Goal: Information Seeking & Learning: Find specific page/section

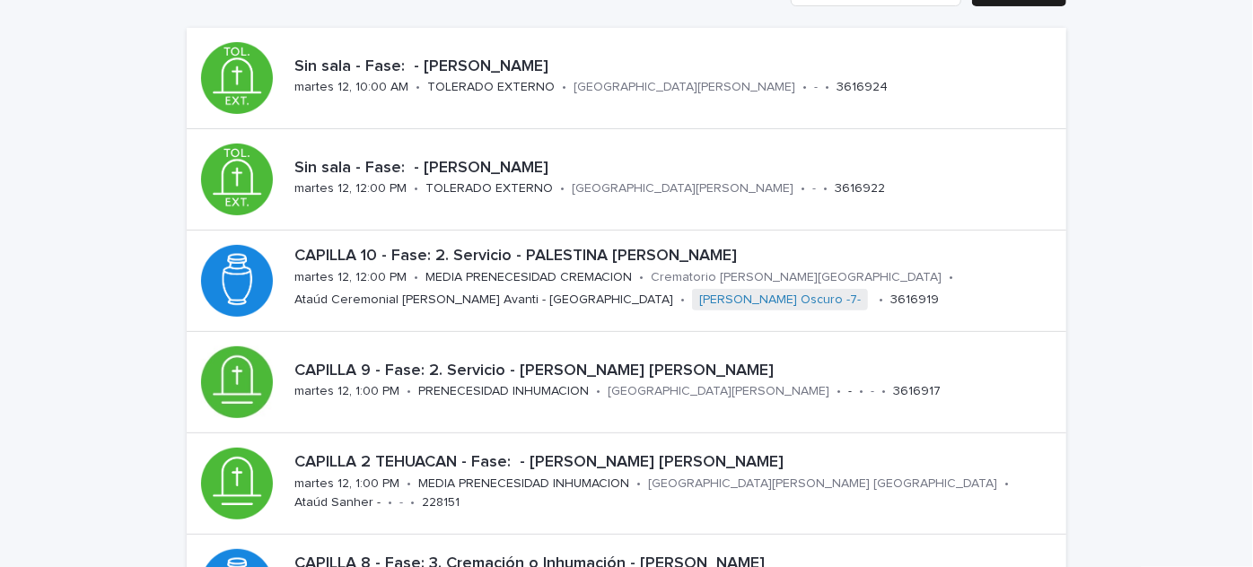
scroll to position [172, 0]
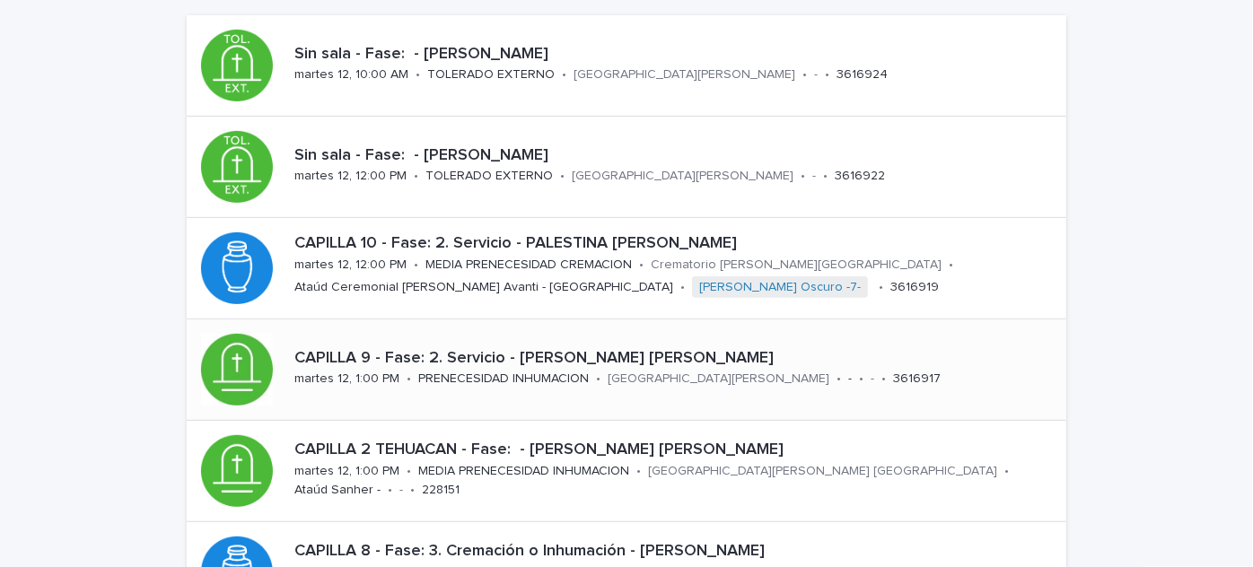
click at [598, 383] on div "CAPILLA 9 - Fase: 2. Servicio - [PERSON_NAME] [PERSON_NAME][DATE] 12, 1:00 PM •…" at bounding box center [676, 370] width 779 height 56
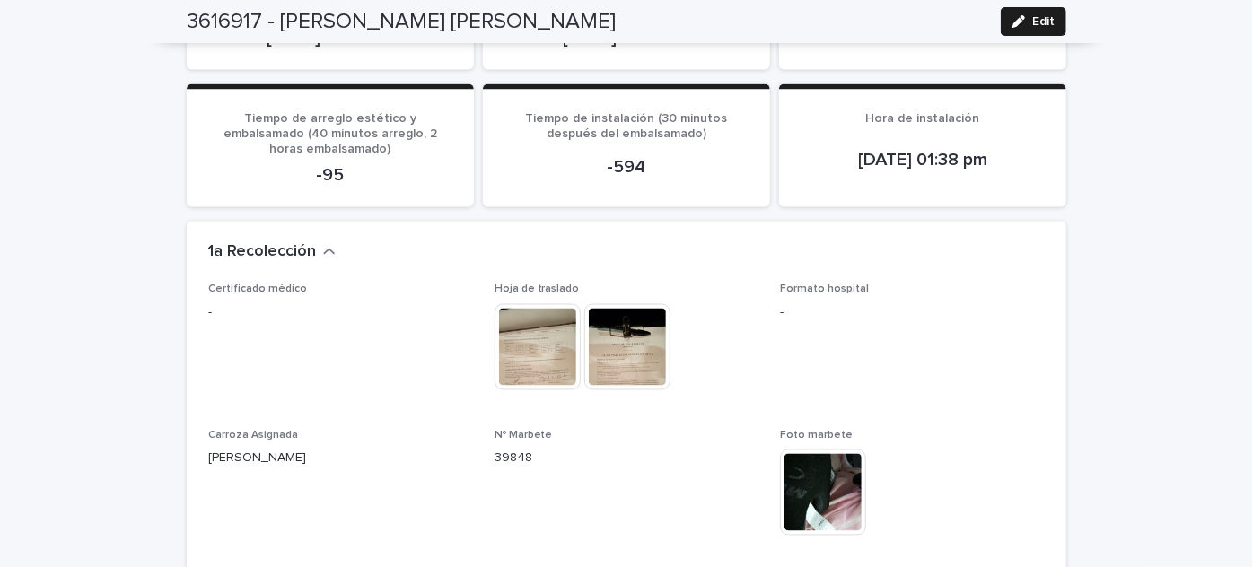
scroll to position [1468, 0]
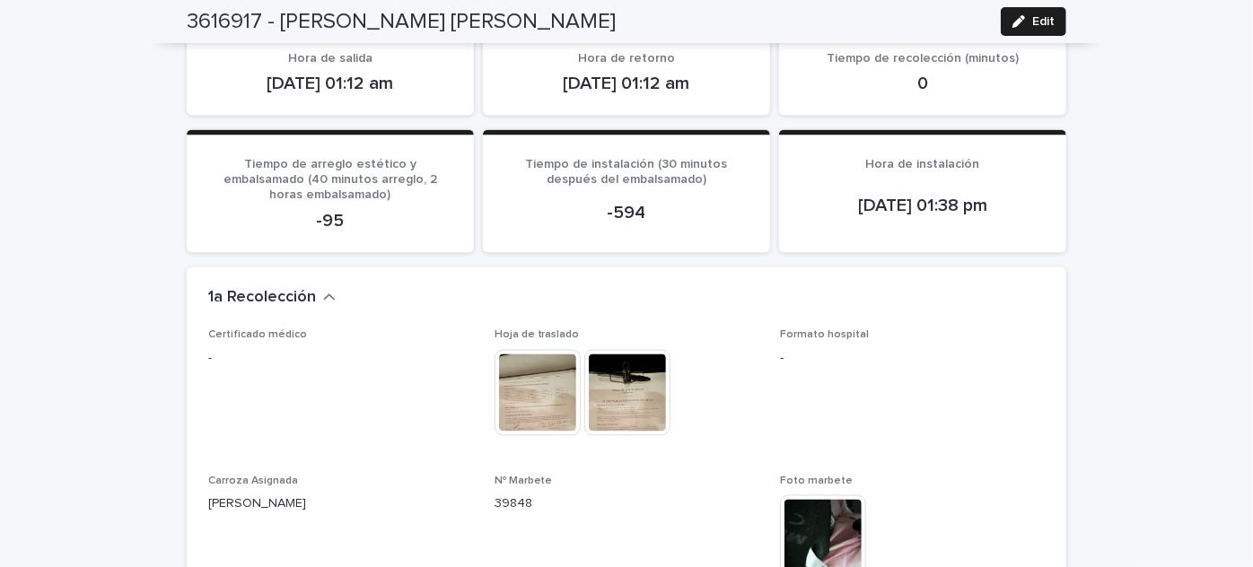
click at [996, 329] on div "Formato hospital -" at bounding box center [912, 355] width 265 height 53
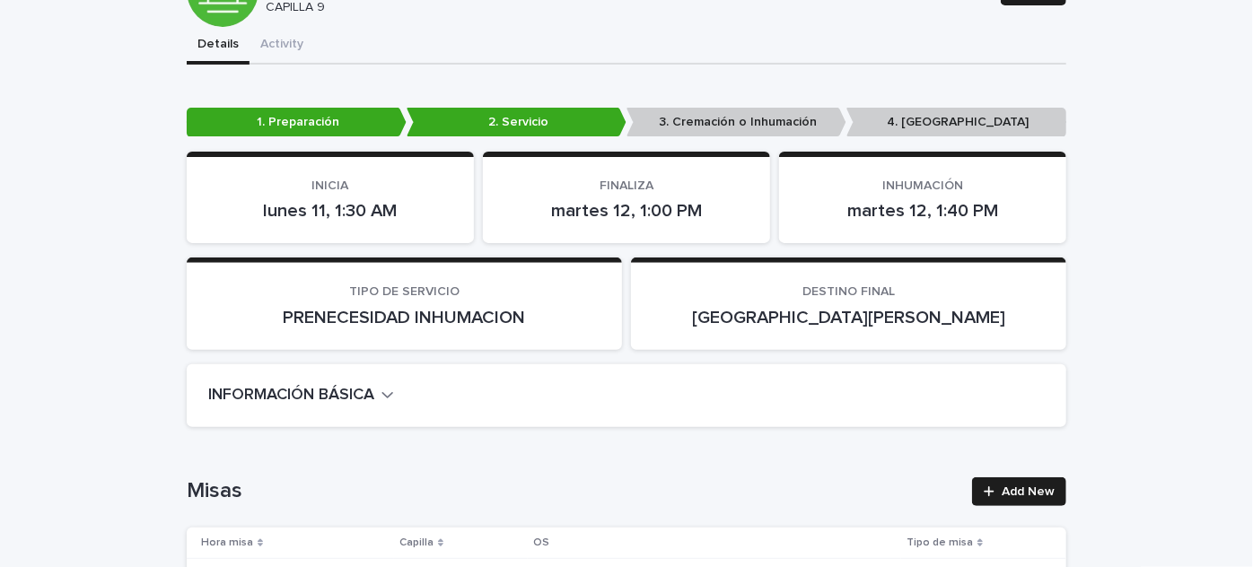
scroll to position [0, 0]
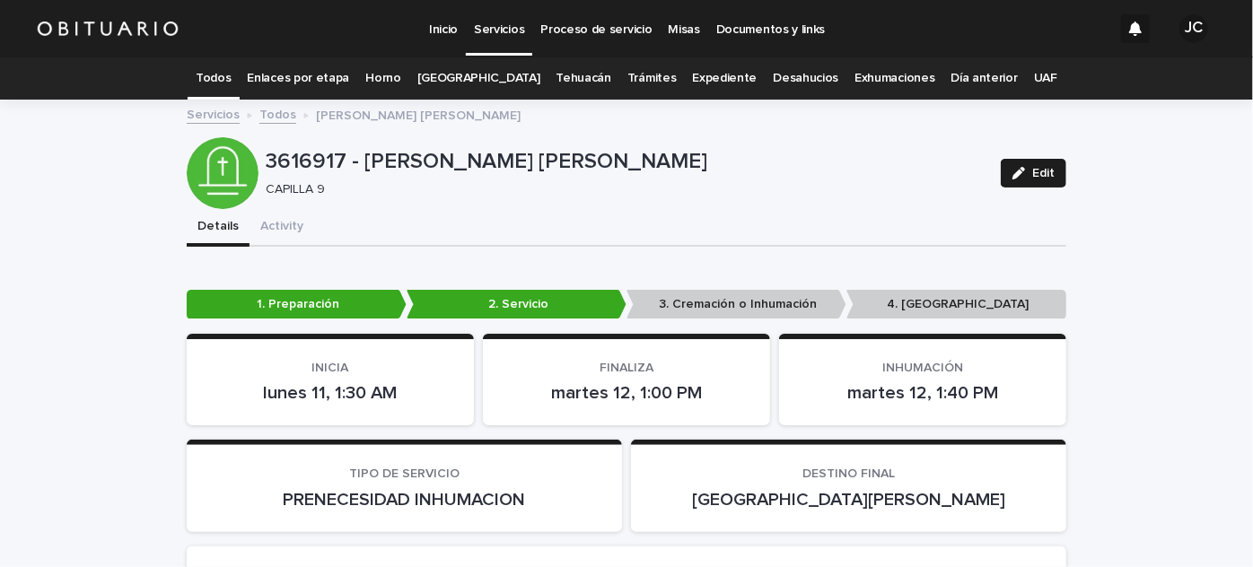
click at [220, 81] on link "Todos" at bounding box center [213, 78] width 35 height 42
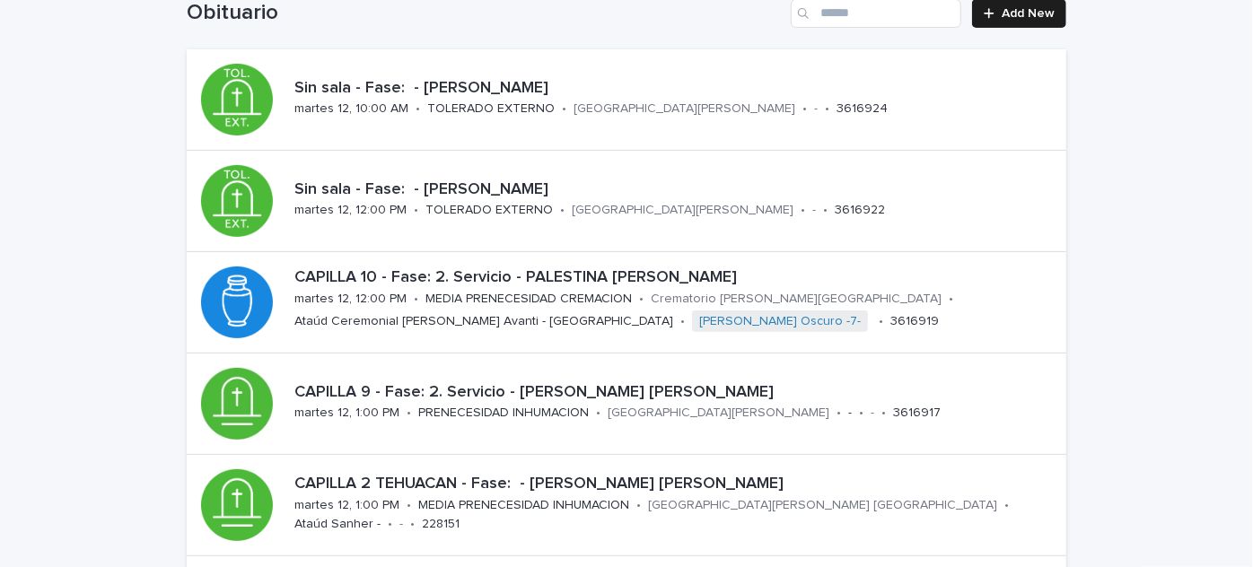
scroll to position [148, 0]
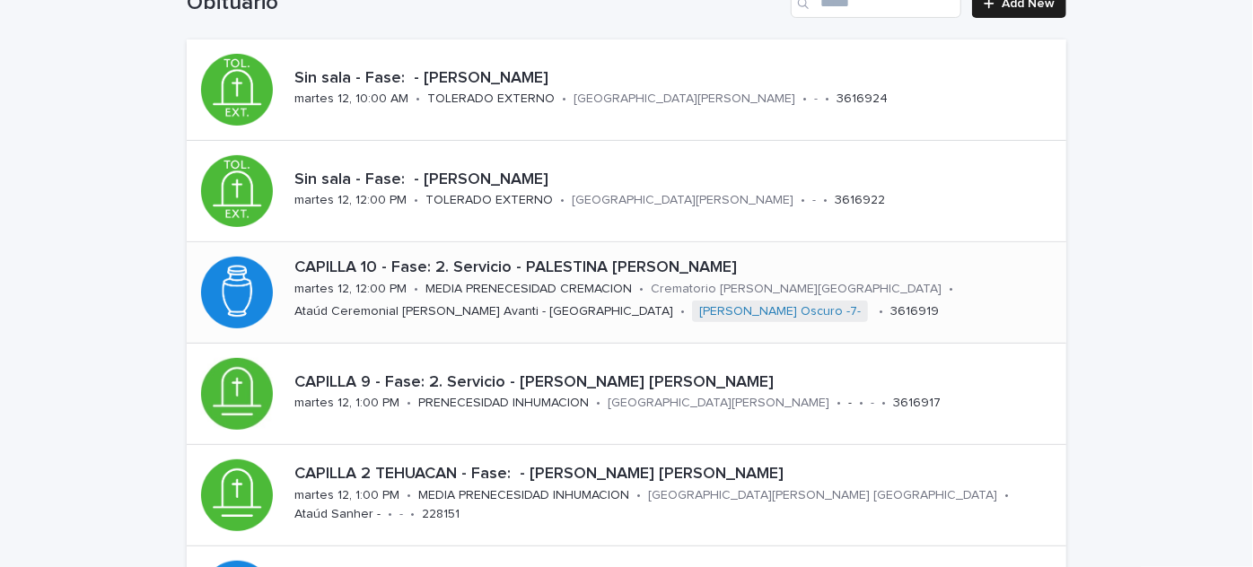
click at [572, 278] on div "MEDIA PRENECESIDAD CREMACION" at bounding box center [528, 287] width 206 height 19
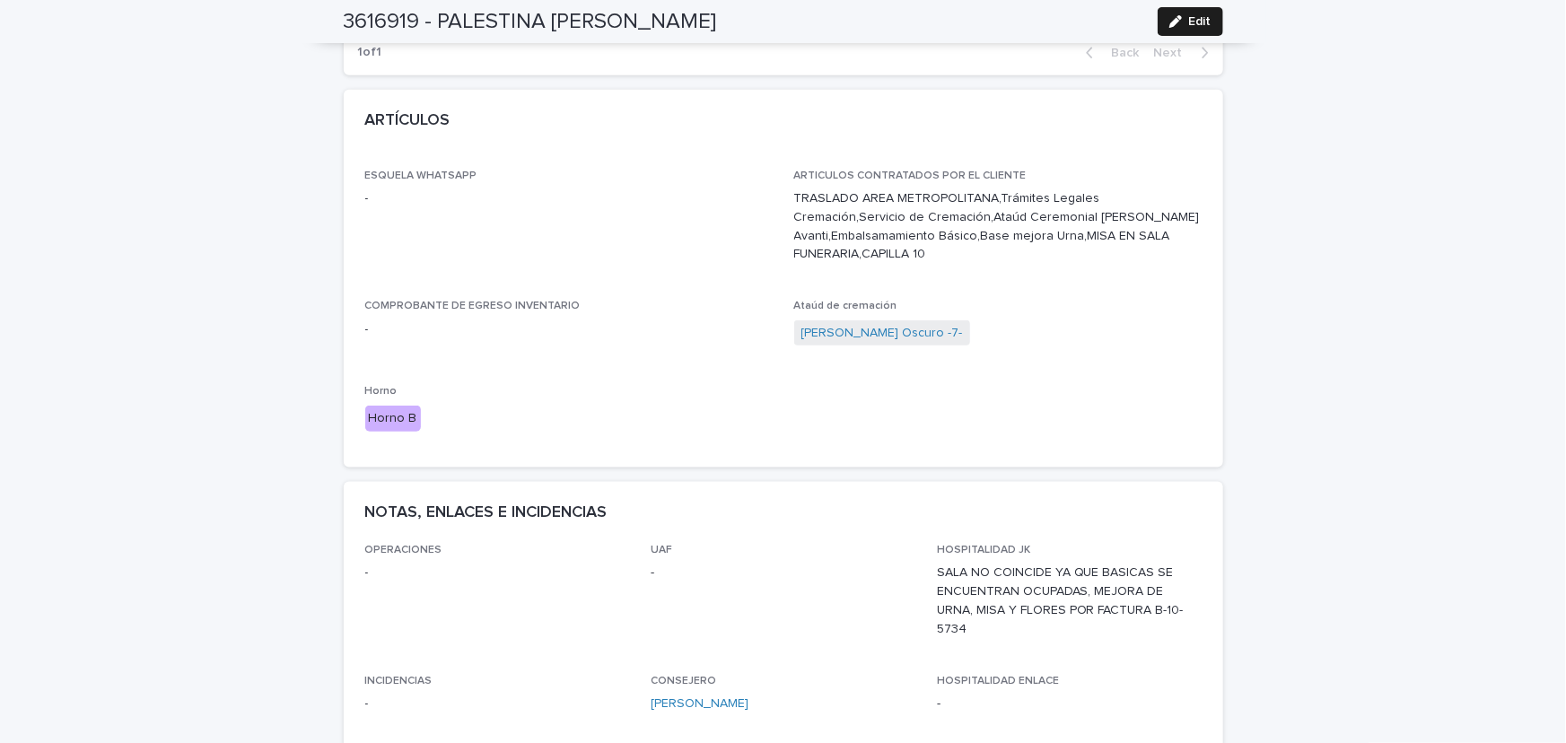
scroll to position [840, 0]
